Goal: Task Accomplishment & Management: Use online tool/utility

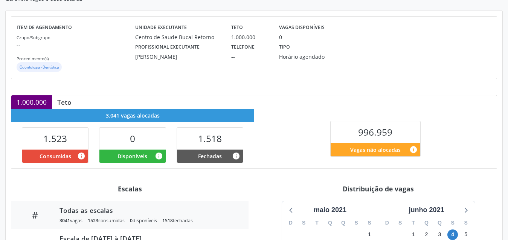
scroll to position [113, 0]
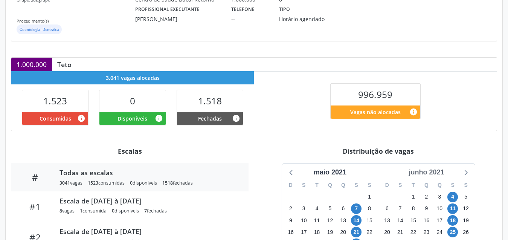
click at [436, 174] on div "junho 2021" at bounding box center [426, 172] width 41 height 10
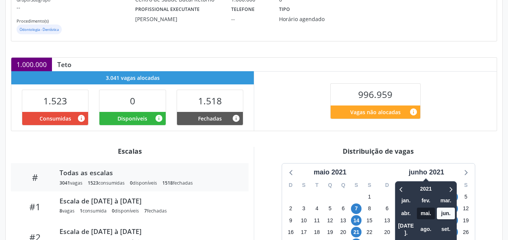
scroll to position [151, 0]
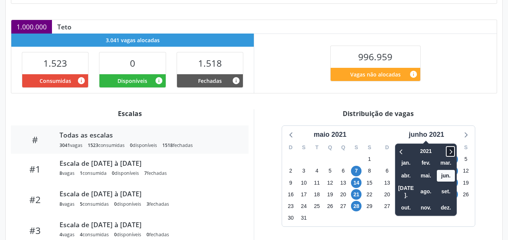
click at [453, 149] on icon at bounding box center [451, 151] width 8 height 9
click at [426, 188] on span "ago." at bounding box center [426, 192] width 18 height 12
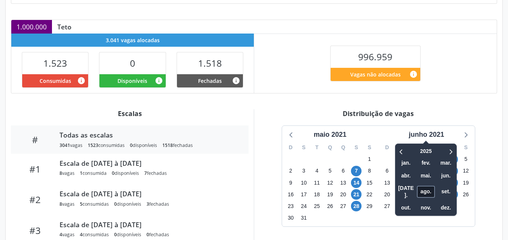
click at [426, 188] on span "ago." at bounding box center [426, 192] width 18 height 12
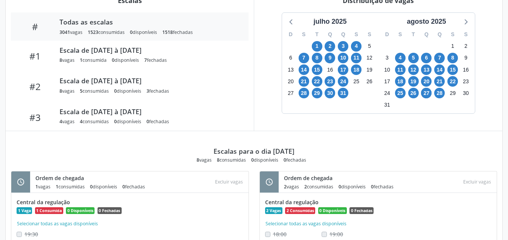
scroll to position [226, 0]
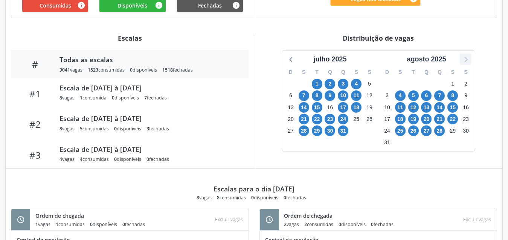
click at [466, 58] on icon at bounding box center [466, 59] width 3 height 5
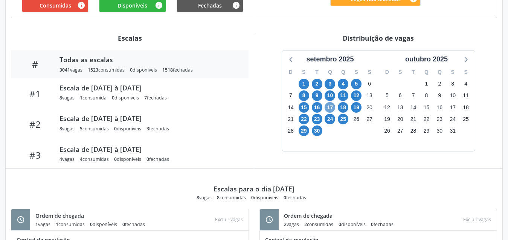
click at [330, 104] on span "17" at bounding box center [330, 107] width 11 height 11
click at [303, 119] on span "22" at bounding box center [304, 119] width 11 height 11
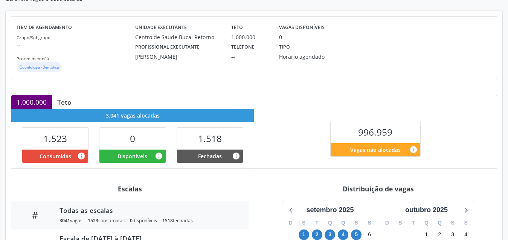
scroll to position [0, 0]
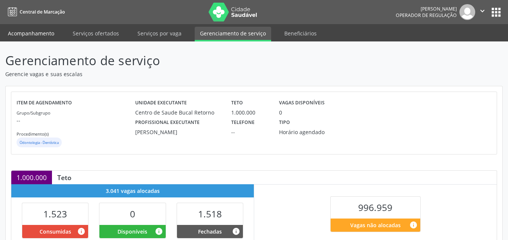
click at [41, 28] on link "Acompanhamento" at bounding box center [31, 33] width 57 height 13
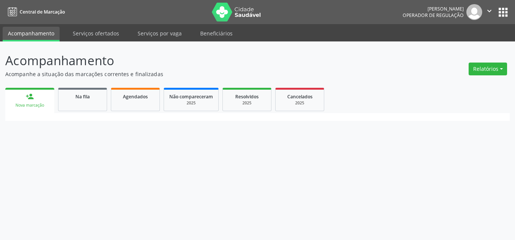
click at [43, 33] on link "Acompanhamento" at bounding box center [31, 34] width 57 height 15
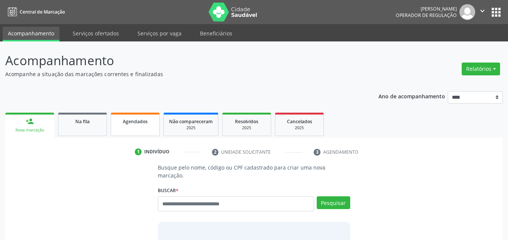
click at [135, 126] on link "Agendados" at bounding box center [135, 124] width 49 height 23
select select "*"
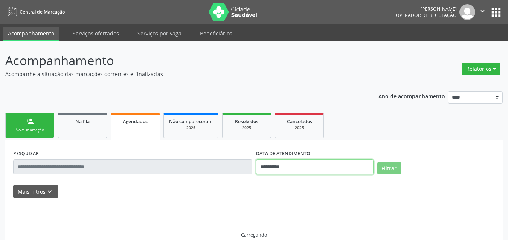
click at [300, 168] on input "**********" at bounding box center [315, 166] width 118 height 15
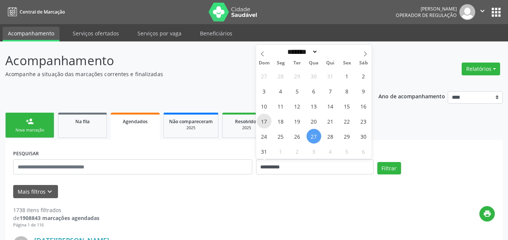
click at [267, 125] on span "17" at bounding box center [264, 121] width 15 height 15
type input "**********"
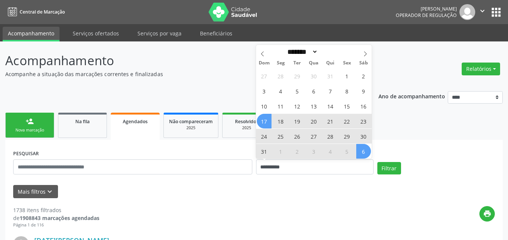
click at [369, 155] on span "6" at bounding box center [363, 151] width 15 height 15
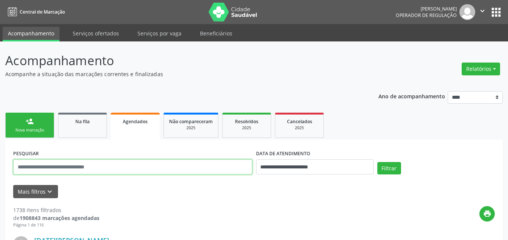
paste input "**********"
type input "**********"
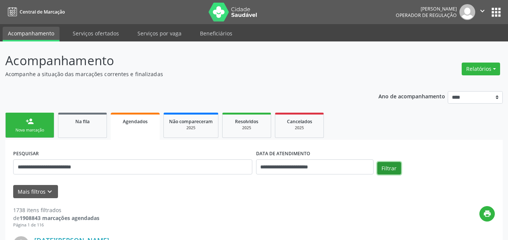
click at [385, 165] on button "Filtrar" at bounding box center [390, 168] width 24 height 13
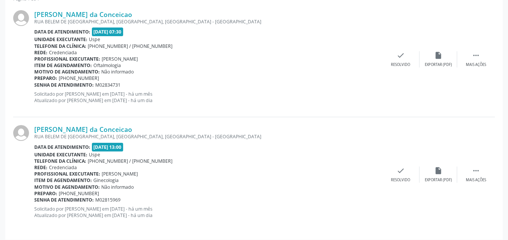
scroll to position [231, 0]
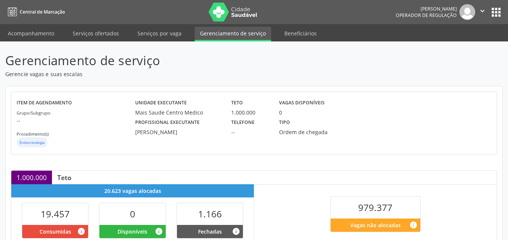
scroll to position [188, 0]
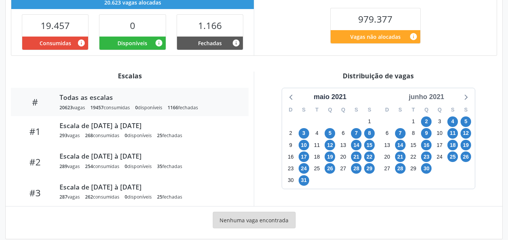
click at [435, 99] on div "junho 2021" at bounding box center [426, 97] width 41 height 10
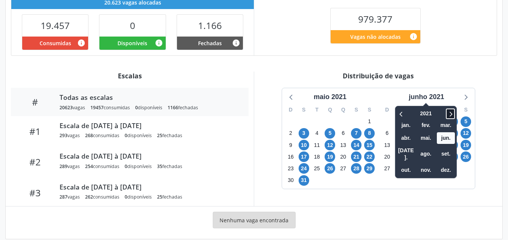
click at [450, 117] on icon at bounding box center [451, 113] width 8 height 9
click at [451, 117] on icon at bounding box center [451, 113] width 8 height 9
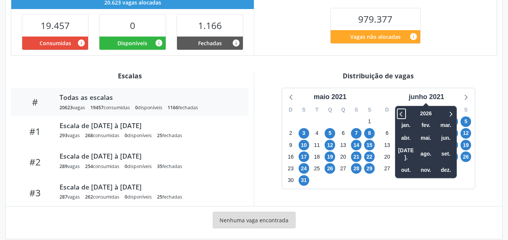
drag, startPoint x: 404, startPoint y: 115, endPoint x: 409, endPoint y: 115, distance: 5.3
click at [408, 115] on div at bounding box center [406, 114] width 19 height 12
click at [403, 114] on icon at bounding box center [402, 113] width 8 height 9
click at [425, 149] on span "ago." at bounding box center [426, 154] width 18 height 12
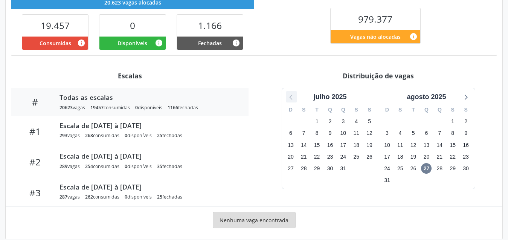
click at [292, 98] on icon at bounding box center [292, 97] width 10 height 10
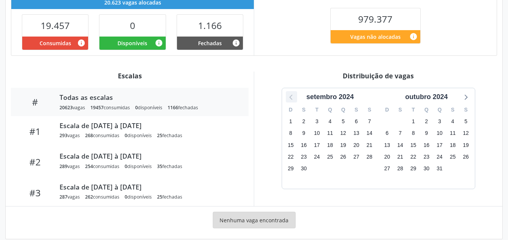
click at [292, 98] on icon at bounding box center [292, 97] width 10 height 10
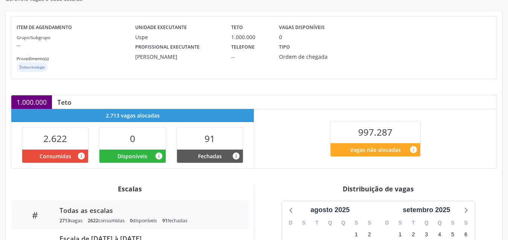
scroll to position [159, 0]
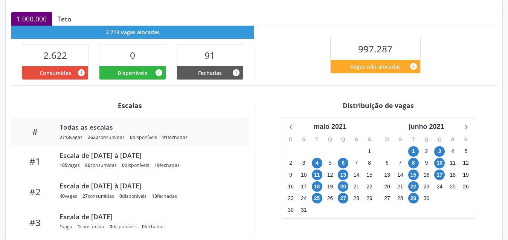
drag, startPoint x: 428, startPoint y: 126, endPoint x: 435, endPoint y: 135, distance: 11.2
click at [428, 126] on div "junho 2021" at bounding box center [426, 127] width 41 height 10
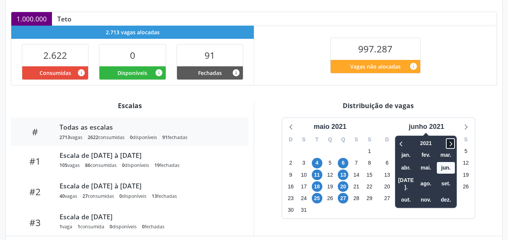
click at [452, 144] on icon at bounding box center [451, 143] width 8 height 9
click at [426, 182] on span "ago." at bounding box center [426, 184] width 18 height 12
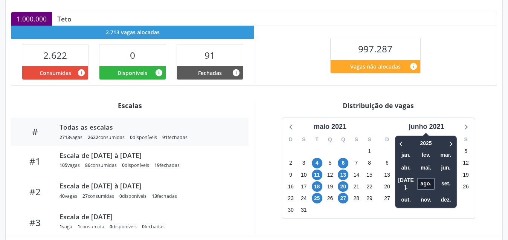
click at [426, 182] on span "ago." at bounding box center [426, 184] width 18 height 12
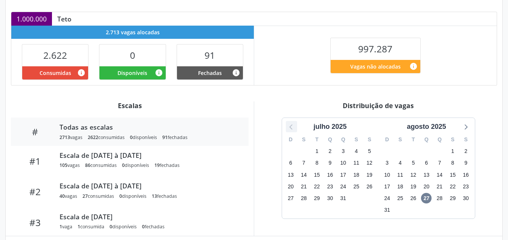
click at [292, 128] on icon at bounding box center [292, 127] width 10 height 10
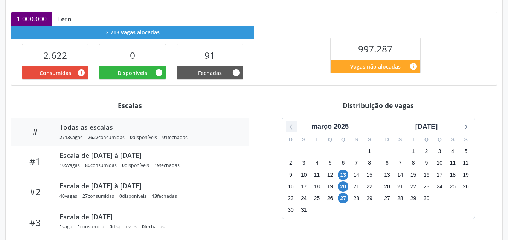
click at [292, 128] on icon at bounding box center [292, 127] width 10 height 10
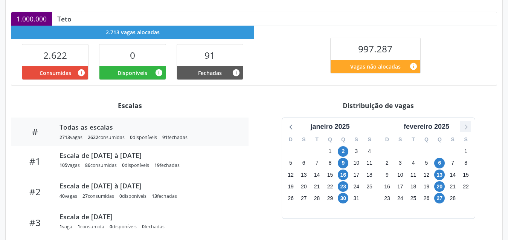
click at [465, 126] on icon at bounding box center [466, 127] width 10 height 10
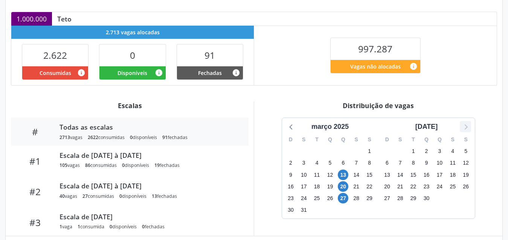
click at [465, 126] on icon at bounding box center [466, 127] width 10 height 10
click at [292, 127] on icon at bounding box center [292, 127] width 10 height 10
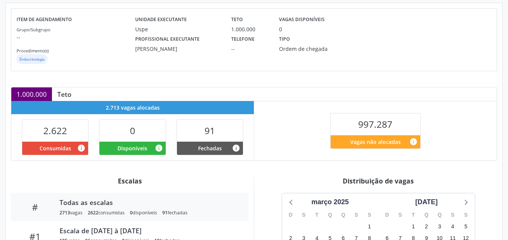
scroll to position [0, 0]
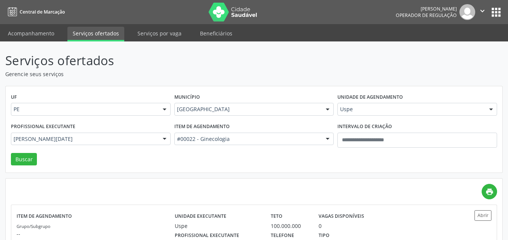
scroll to position [44, 0]
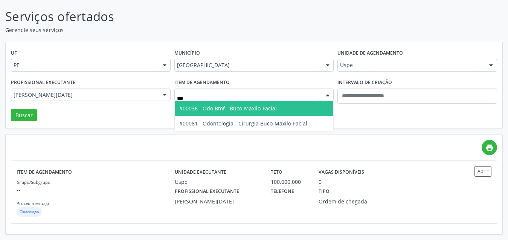
click at [226, 107] on span "#00036 - Odo.Bmf - Buco-Maxilo-Facial" at bounding box center [228, 108] width 98 height 7
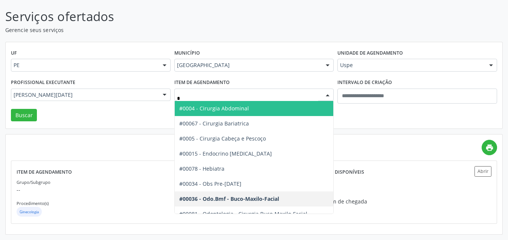
type input "**"
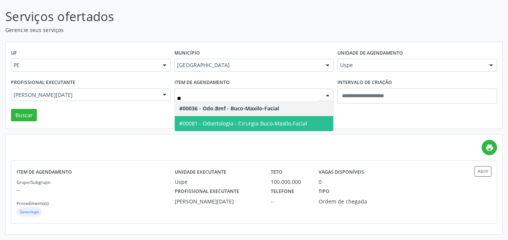
drag, startPoint x: 230, startPoint y: 120, endPoint x: 243, endPoint y: 113, distance: 14.7
click at [231, 120] on span "#00081 - Odontologia - Cirurgia Buco-Maxilo-Facial" at bounding box center [243, 123] width 128 height 7
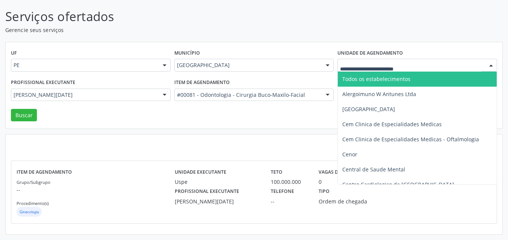
drag, startPoint x: 376, startPoint y: 77, endPoint x: 281, endPoint y: 91, distance: 96.0
click at [375, 78] on span "Todos os estabelecimentos" at bounding box center [377, 78] width 68 height 7
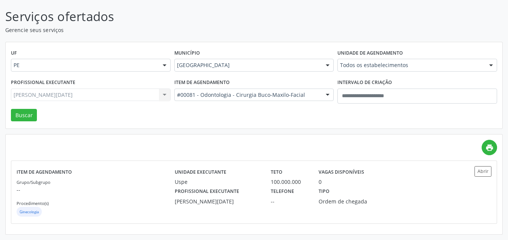
scroll to position [0, 0]
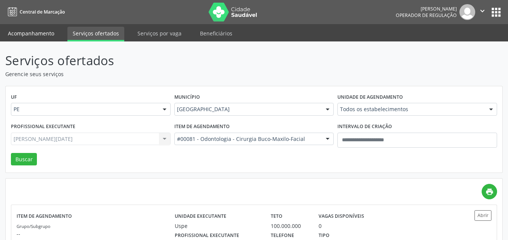
click at [33, 31] on link "Acompanhamento" at bounding box center [31, 33] width 57 height 13
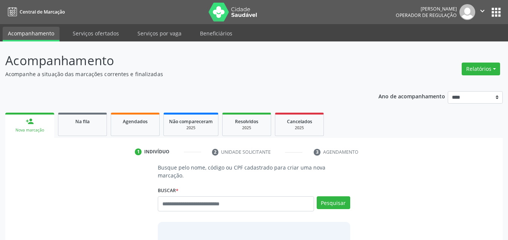
click at [107, 40] on li "Serviços ofertados" at bounding box center [95, 34] width 57 height 15
click at [107, 33] on link "Serviços ofertados" at bounding box center [95, 33] width 57 height 13
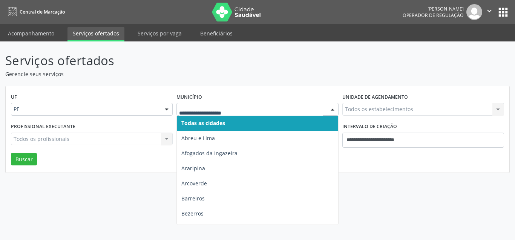
drag, startPoint x: 207, startPoint y: 111, endPoint x: 199, endPoint y: 115, distance: 8.9
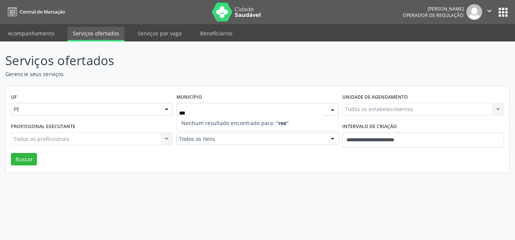
type input "**"
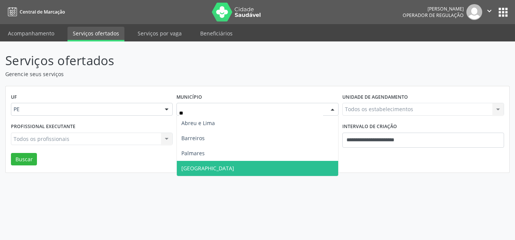
click at [214, 161] on span "[GEOGRAPHIC_DATA]" at bounding box center [257, 168] width 161 height 15
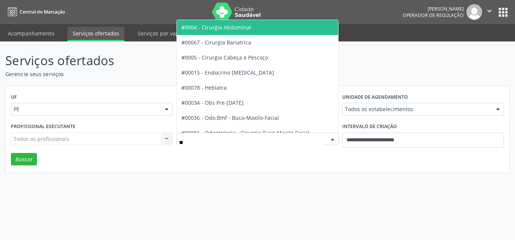
type input "***"
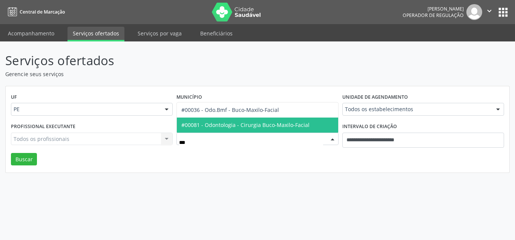
click at [226, 126] on span "#00081 - Odontologia - Cirurgia Buco-Maxilo-Facial" at bounding box center [245, 124] width 128 height 7
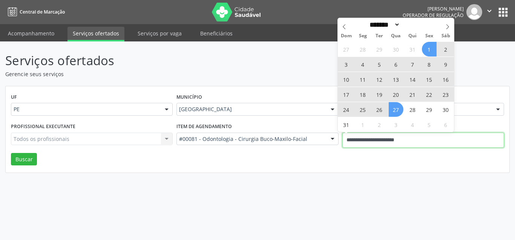
click at [384, 142] on input "**********" at bounding box center [423, 140] width 162 height 15
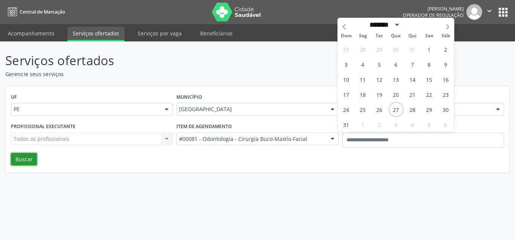
click at [25, 161] on button "Buscar" at bounding box center [24, 159] width 26 height 13
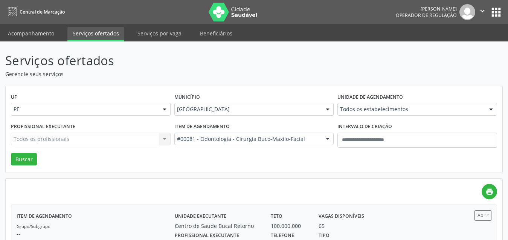
scroll to position [113, 0]
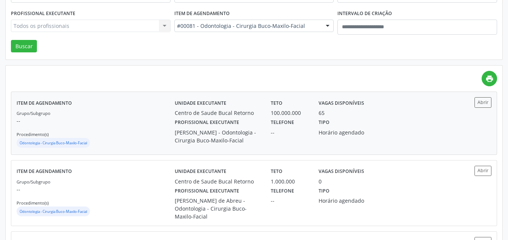
drag, startPoint x: 414, startPoint y: 138, endPoint x: 379, endPoint y: 113, distance: 42.1
click at [398, 124] on div "Profissional executante [PERSON_NAME] - Odontologia - Cirurgia Buco-Maxilo-Faci…" at bounding box center [314, 131] width 288 height 28
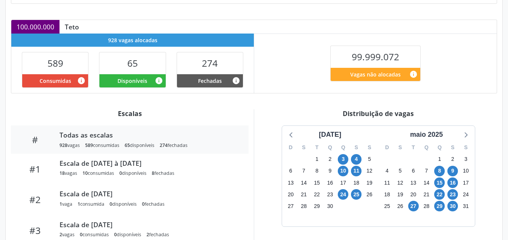
scroll to position [151, 0]
click at [464, 137] on icon at bounding box center [466, 135] width 10 height 10
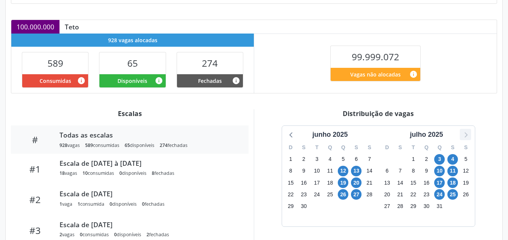
click at [464, 137] on icon at bounding box center [466, 135] width 10 height 10
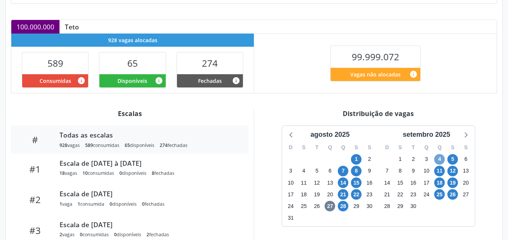
click at [442, 162] on span "4" at bounding box center [439, 159] width 11 height 11
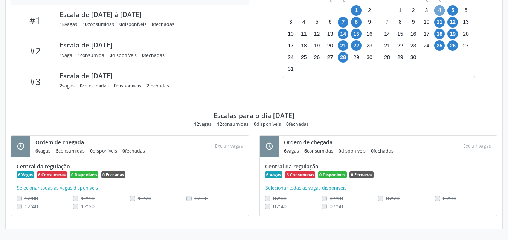
scroll to position [226, 0]
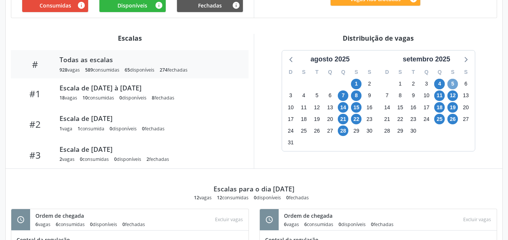
click at [452, 84] on span "5" at bounding box center [453, 84] width 11 height 11
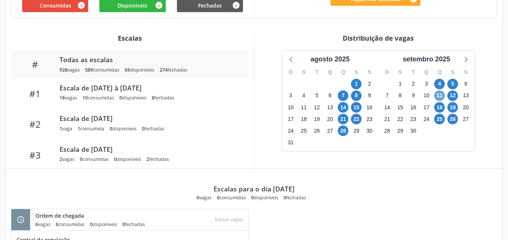
click at [439, 99] on span "11" at bounding box center [439, 95] width 11 height 11
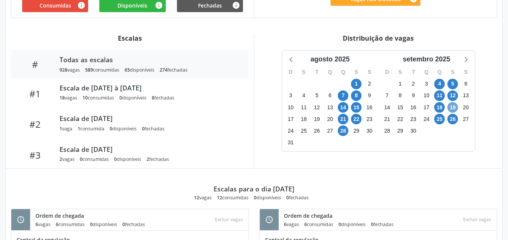
click at [453, 112] on span "19" at bounding box center [453, 107] width 11 height 11
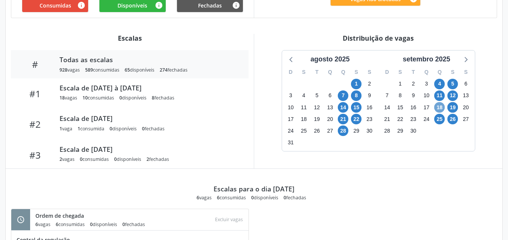
click at [440, 113] on span "18" at bounding box center [439, 107] width 11 height 11
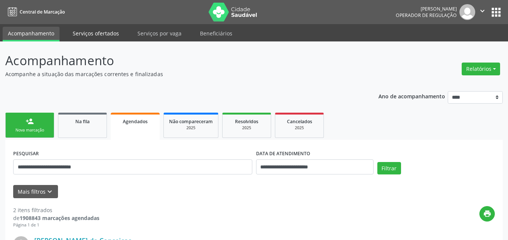
click at [94, 32] on link "Serviços ofertados" at bounding box center [95, 33] width 57 height 13
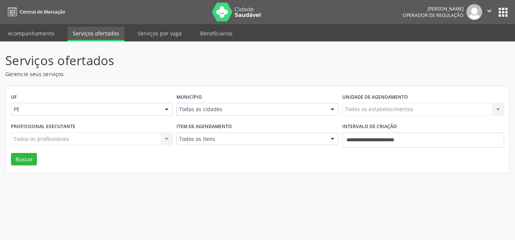
drag, startPoint x: 235, startPoint y: 102, endPoint x: 225, endPoint y: 106, distance: 11.0
click at [234, 102] on div "Município Todas as cidades Todas as cidades [GEOGRAPHIC_DATA] e [GEOGRAPHIC_DAT…" at bounding box center [256, 106] width 165 height 29
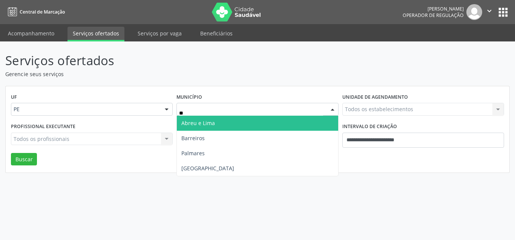
type input "***"
click at [199, 127] on span "[GEOGRAPHIC_DATA]" at bounding box center [257, 123] width 161 height 15
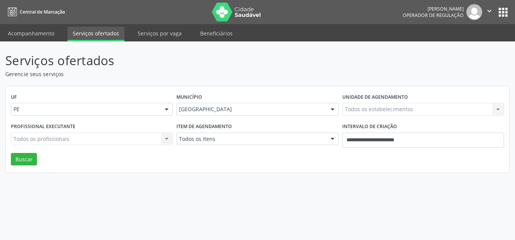
click at [234, 144] on div "Todos os itens" at bounding box center [257, 139] width 162 height 13
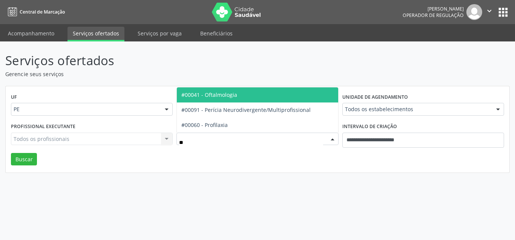
type input "***"
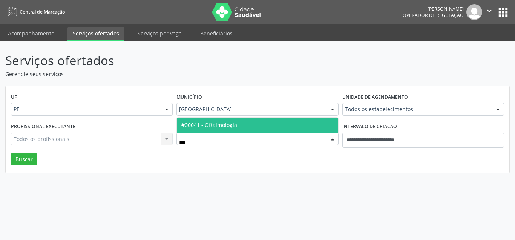
drag, startPoint x: 234, startPoint y: 128, endPoint x: 355, endPoint y: 140, distance: 121.2
click at [235, 128] on span "#00041 - Oftalmologia" at bounding box center [209, 124] width 56 height 7
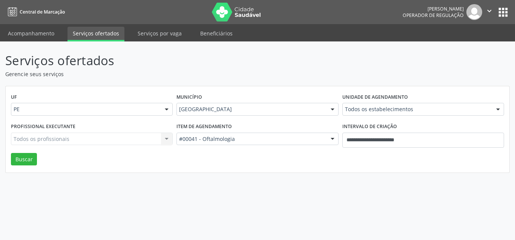
drag, startPoint x: 411, startPoint y: 113, endPoint x: 398, endPoint y: 119, distance: 15.3
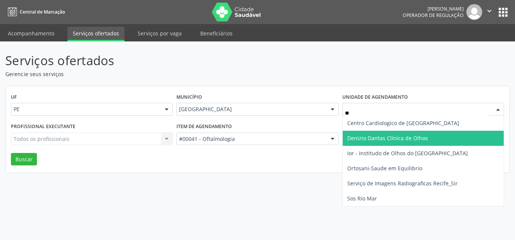
type input "***"
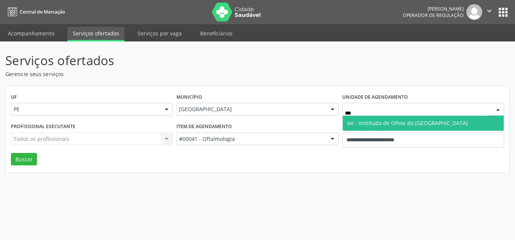
click at [406, 121] on span "Ior - Institudo de Olhos do [GEOGRAPHIC_DATA]" at bounding box center [407, 122] width 121 height 7
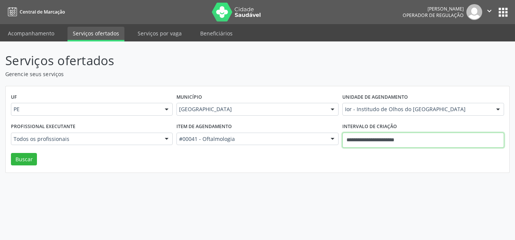
drag, startPoint x: 426, startPoint y: 144, endPoint x: 424, endPoint y: 139, distance: 5.2
click at [425, 141] on input "**********" at bounding box center [423, 140] width 162 height 15
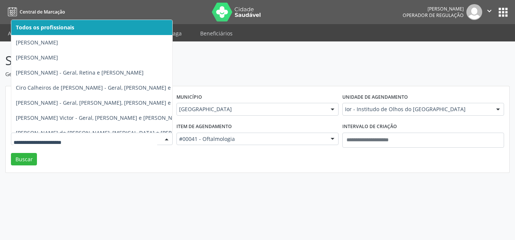
drag, startPoint x: 98, startPoint y: 138, endPoint x: 104, endPoint y: 134, distance: 7.1
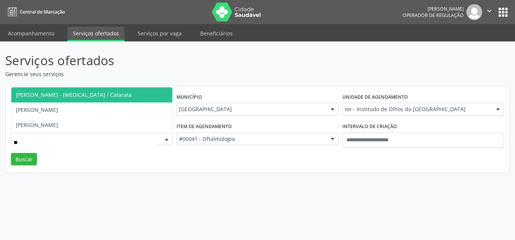
type input "***"
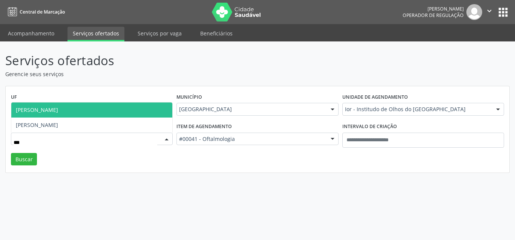
click at [88, 110] on span "[PERSON_NAME]" at bounding box center [91, 109] width 161 height 15
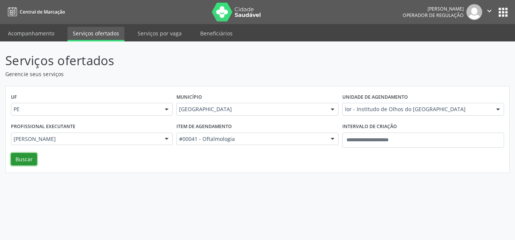
click at [23, 160] on button "Buscar" at bounding box center [24, 159] width 26 height 13
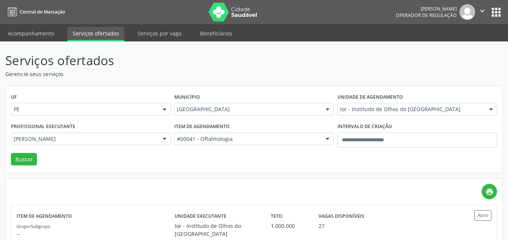
scroll to position [38, 0]
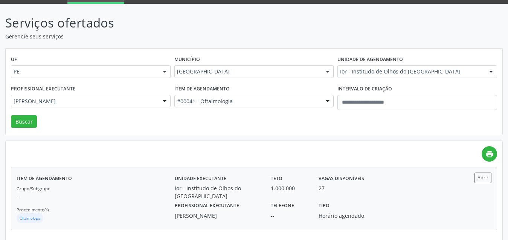
click at [312, 189] on div "Teto 1.000.000" at bounding box center [290, 187] width 48 height 28
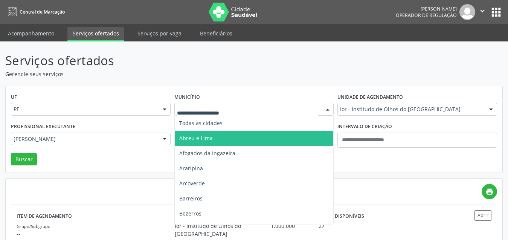
click at [220, 103] on div at bounding box center [254, 109] width 160 height 13
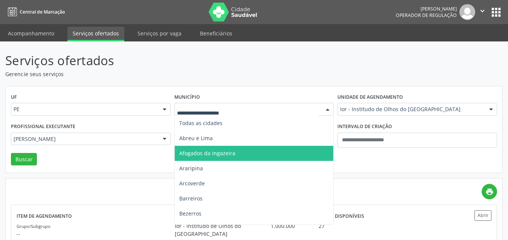
drag, startPoint x: 208, startPoint y: 155, endPoint x: 219, endPoint y: 153, distance: 10.7
click at [210, 155] on span "Afogados da Ingazeira" at bounding box center [207, 153] width 56 height 7
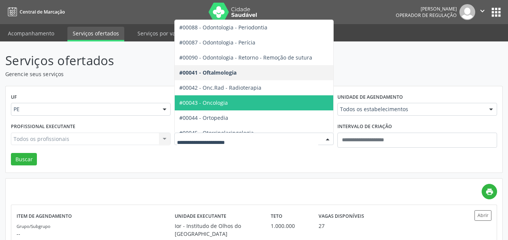
scroll to position [1017, 0]
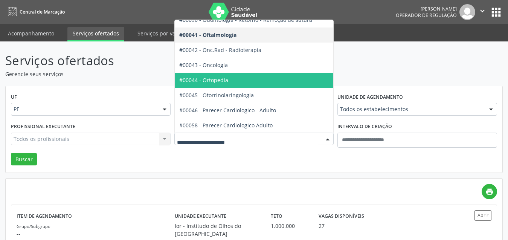
click at [232, 76] on span "#00044 - Ortopedia" at bounding box center [279, 80] width 209 height 15
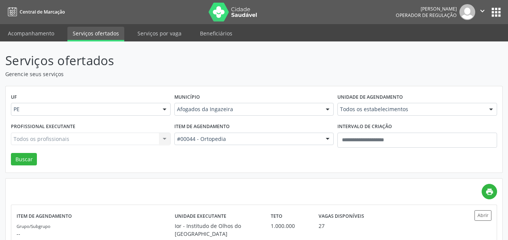
click at [22, 152] on div "Profissional executante Todos os profissionais Todos os profissionais Adriana M…" at bounding box center [91, 137] width 164 height 32
drag, startPoint x: 24, startPoint y: 157, endPoint x: 40, endPoint y: 151, distance: 17.1
click at [25, 157] on button "Buscar" at bounding box center [24, 159] width 26 height 13
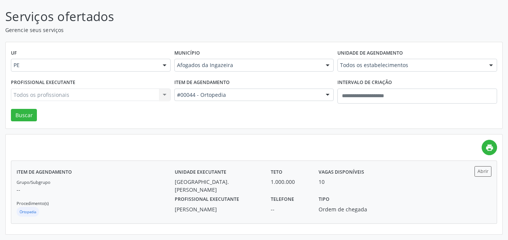
click at [222, 210] on div "Francisco Erlandio de Melo Junior" at bounding box center [218, 209] width 86 height 8
click at [225, 60] on div "Afogados da Ingazeira" at bounding box center [254, 65] width 160 height 13
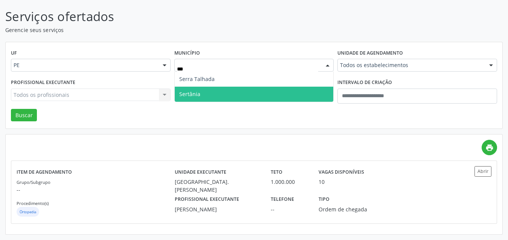
click at [225, 96] on span "Sertânia" at bounding box center [254, 94] width 159 height 15
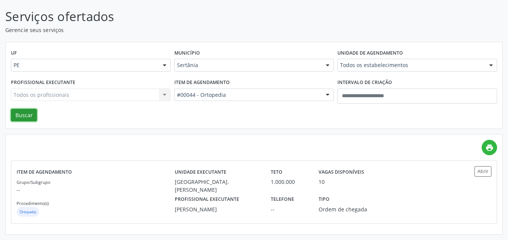
click at [25, 114] on button "Buscar" at bounding box center [24, 115] width 26 height 13
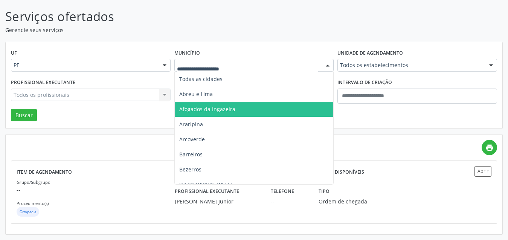
type input "*"
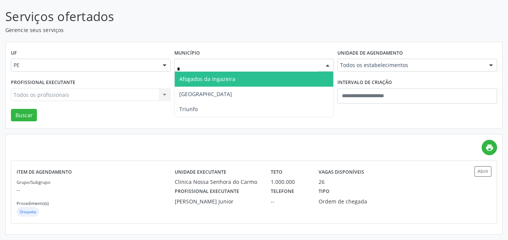
click at [284, 84] on span "Afogados da Ingazeira" at bounding box center [254, 79] width 159 height 15
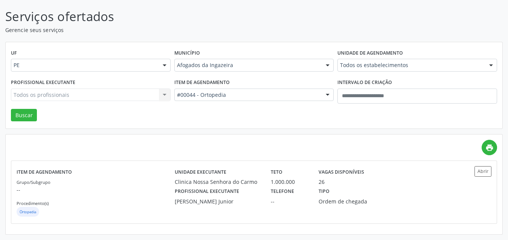
drag, startPoint x: 298, startPoint y: 96, endPoint x: 393, endPoint y: 40, distance: 109.8
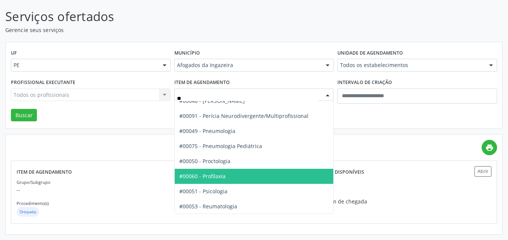
scroll to position [0, 0]
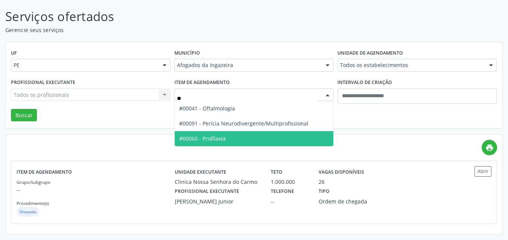
type input "***"
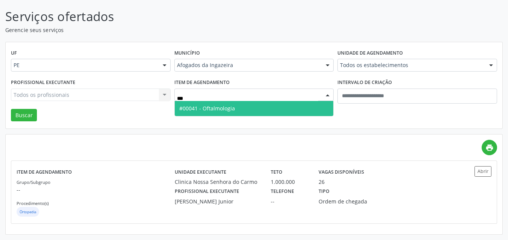
click at [281, 103] on span "#00041 - Oftalmologia" at bounding box center [254, 108] width 159 height 15
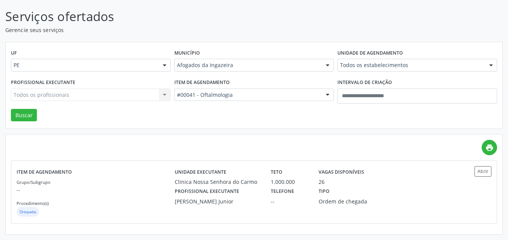
click at [23, 122] on div "UF PE PE Nenhum resultado encontrado para: " " Não há nenhuma opção para ser ex…" at bounding box center [254, 85] width 497 height 87
click at [22, 117] on button "Buscar" at bounding box center [24, 115] width 26 height 13
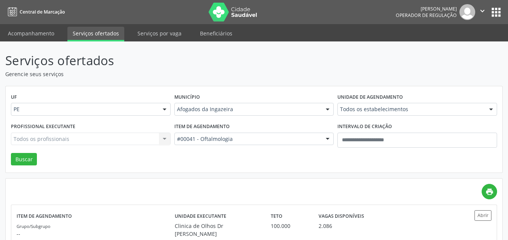
scroll to position [44, 0]
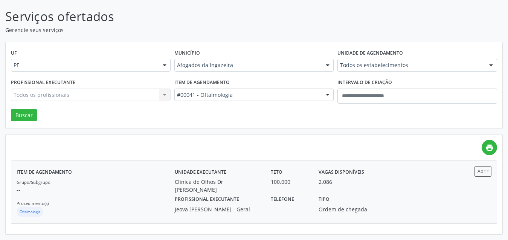
click at [372, 182] on div "2.086" at bounding box center [349, 182] width 61 height 8
click at [355, 188] on div "Vagas disponíveis 2.086" at bounding box center [350, 180] width 72 height 28
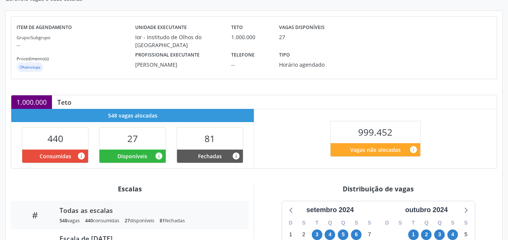
scroll to position [198, 0]
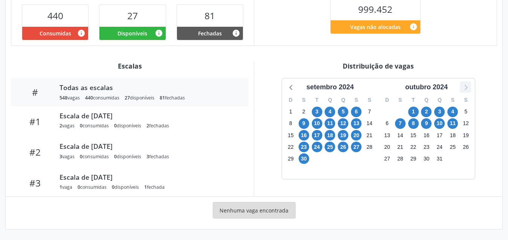
click at [462, 91] on icon at bounding box center [466, 87] width 10 height 10
click at [460, 90] on div at bounding box center [465, 86] width 11 height 11
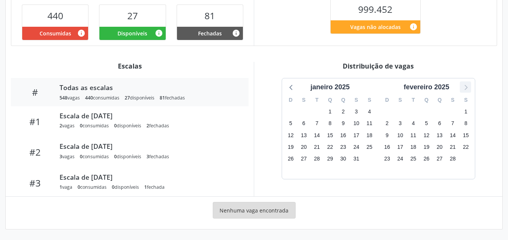
click at [465, 89] on icon at bounding box center [466, 87] width 10 height 10
click at [466, 88] on icon at bounding box center [466, 87] width 10 height 10
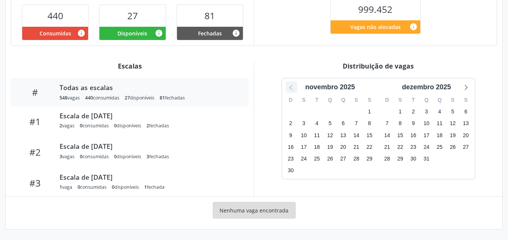
click at [295, 87] on icon at bounding box center [292, 87] width 10 height 10
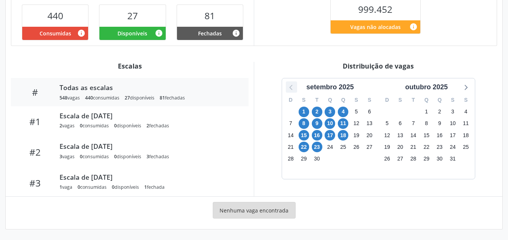
click at [295, 87] on icon at bounding box center [292, 87] width 10 height 10
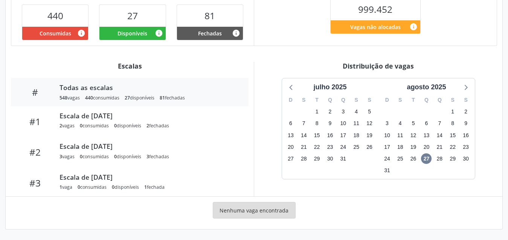
drag, startPoint x: 465, startPoint y: 84, endPoint x: 366, endPoint y: 93, distance: 99.1
click at [443, 84] on div "julho 2025 D S T Q Q S S 29 30 1 2 3 4 5 6 7 8 9 10 11 12 13 14 15 16 17 18 19 …" at bounding box center [378, 128] width 193 height 101
click at [463, 86] on icon at bounding box center [466, 87] width 10 height 10
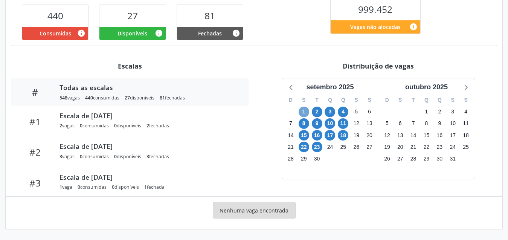
click at [305, 110] on span "1" at bounding box center [304, 112] width 11 height 11
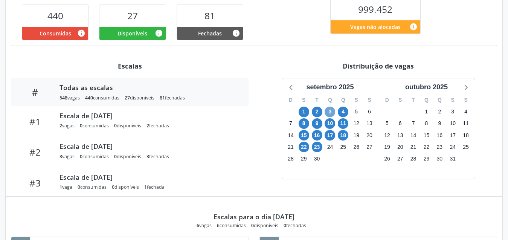
click at [329, 110] on span "3" at bounding box center [330, 112] width 11 height 11
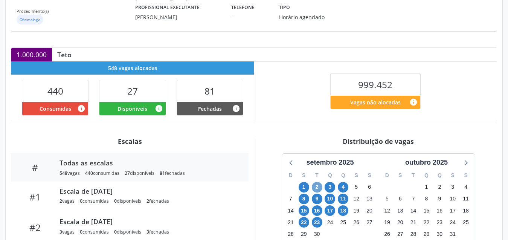
click at [317, 186] on span "2" at bounding box center [317, 187] width 11 height 11
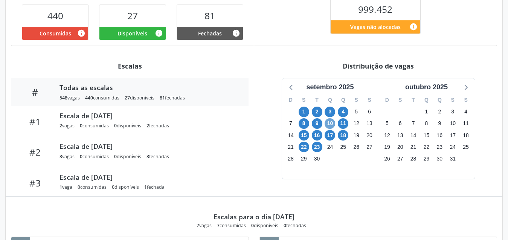
click at [331, 121] on span "10" at bounding box center [330, 123] width 11 height 11
click at [304, 125] on span "8" at bounding box center [304, 123] width 11 height 11
click at [318, 125] on span "9" at bounding box center [317, 123] width 11 height 11
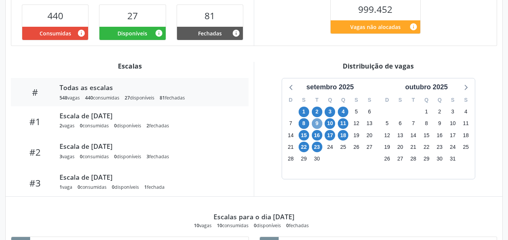
click at [318, 125] on span "9" at bounding box center [317, 123] width 11 height 11
click at [344, 126] on span "11" at bounding box center [343, 123] width 11 height 11
click at [343, 110] on span "4" at bounding box center [343, 112] width 11 height 11
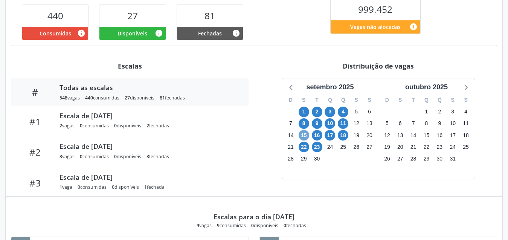
click at [304, 133] on span "15" at bounding box center [304, 135] width 11 height 11
click at [317, 135] on span "16" at bounding box center [317, 135] width 11 height 11
click at [304, 139] on span "15" at bounding box center [304, 135] width 11 height 11
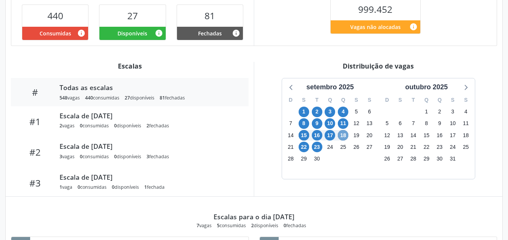
click at [343, 136] on span "18" at bounding box center [343, 135] width 11 height 11
click at [304, 145] on span "22" at bounding box center [304, 147] width 11 height 11
click at [318, 144] on span "23" at bounding box center [317, 147] width 11 height 11
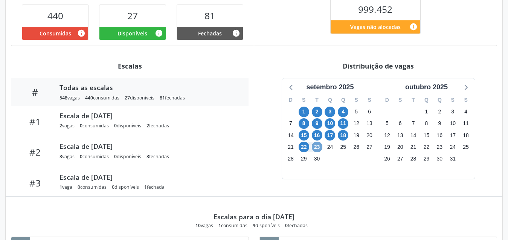
click at [318, 144] on span "23" at bounding box center [317, 147] width 11 height 11
